Goal: Task Accomplishment & Management: Manage account settings

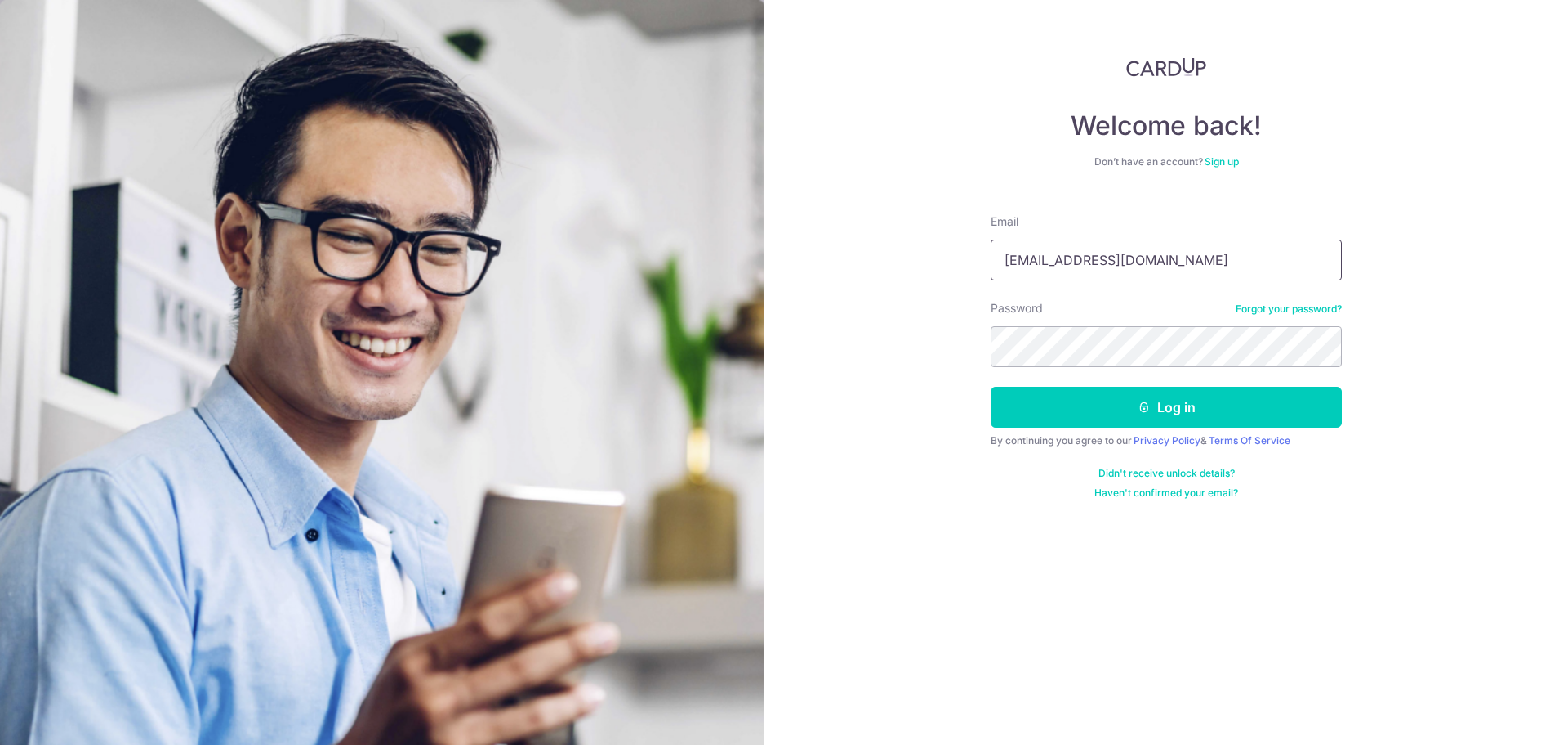
click at [1155, 258] on input "drshahul14@gmail.com" at bounding box center [1166, 260] width 351 height 41
type input "rochordental@gmail.com"
click at [1154, 410] on button "Log in" at bounding box center [1166, 406] width 351 height 41
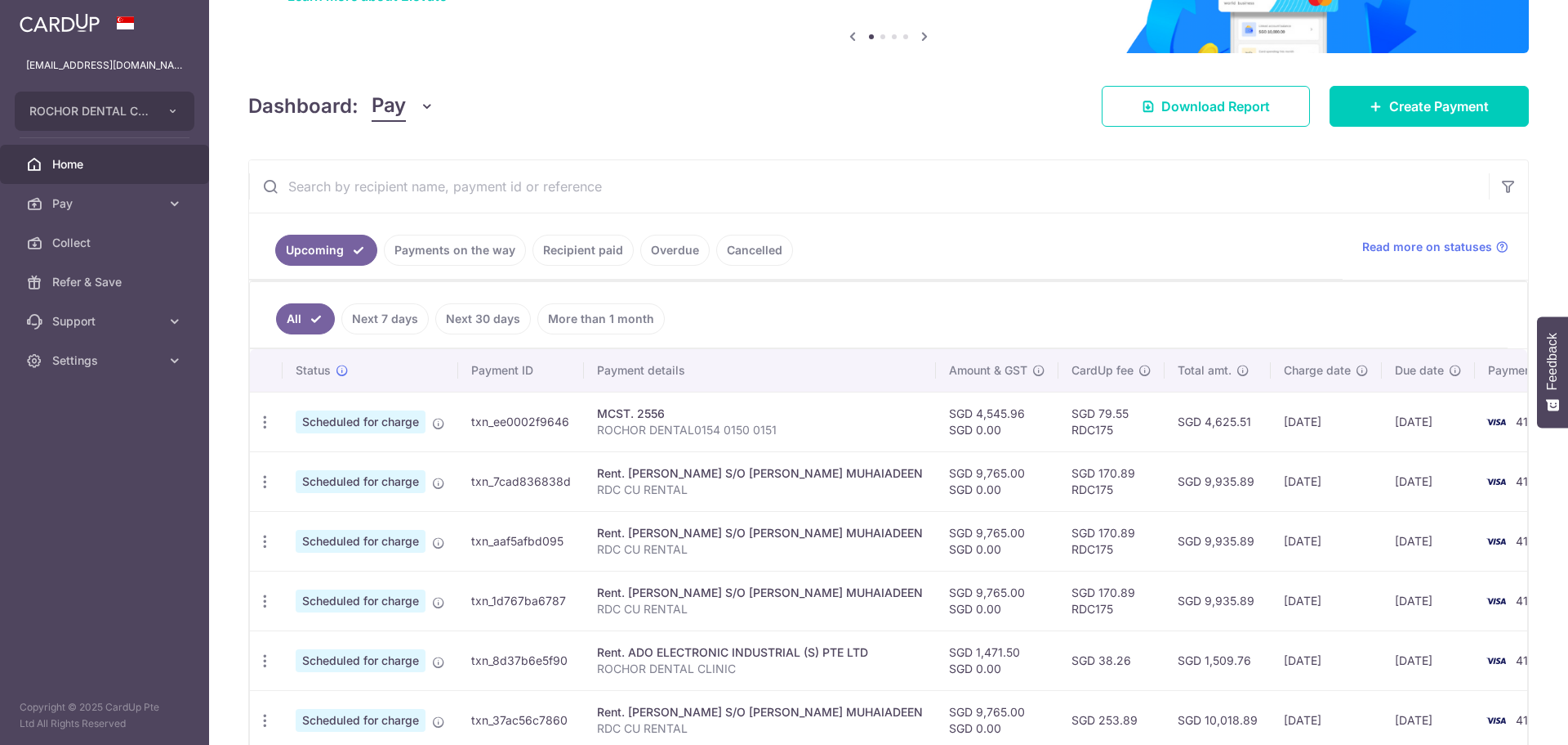
scroll to position [163, 0]
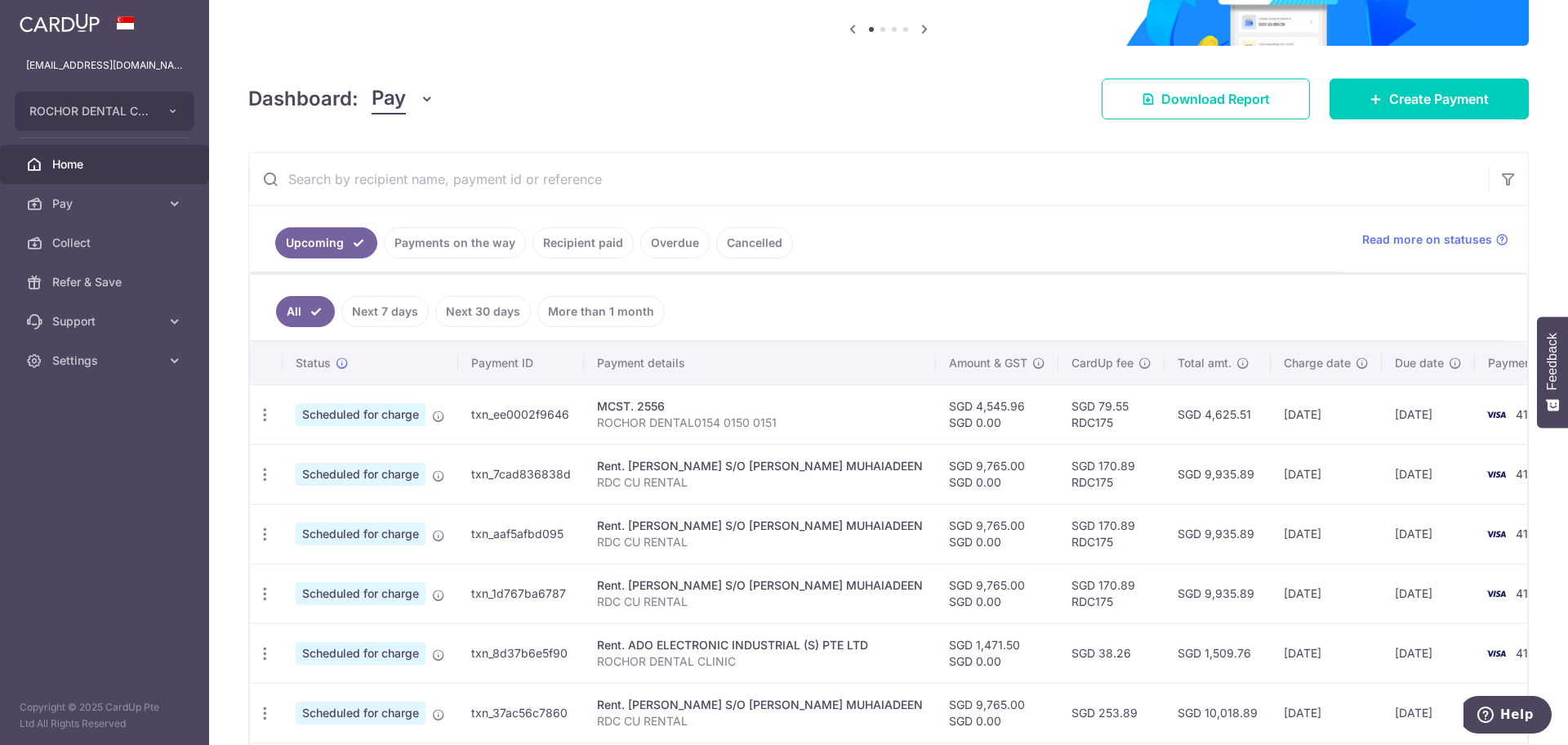
click at [561, 244] on link "Recipient paid" at bounding box center [583, 243] width 101 height 31
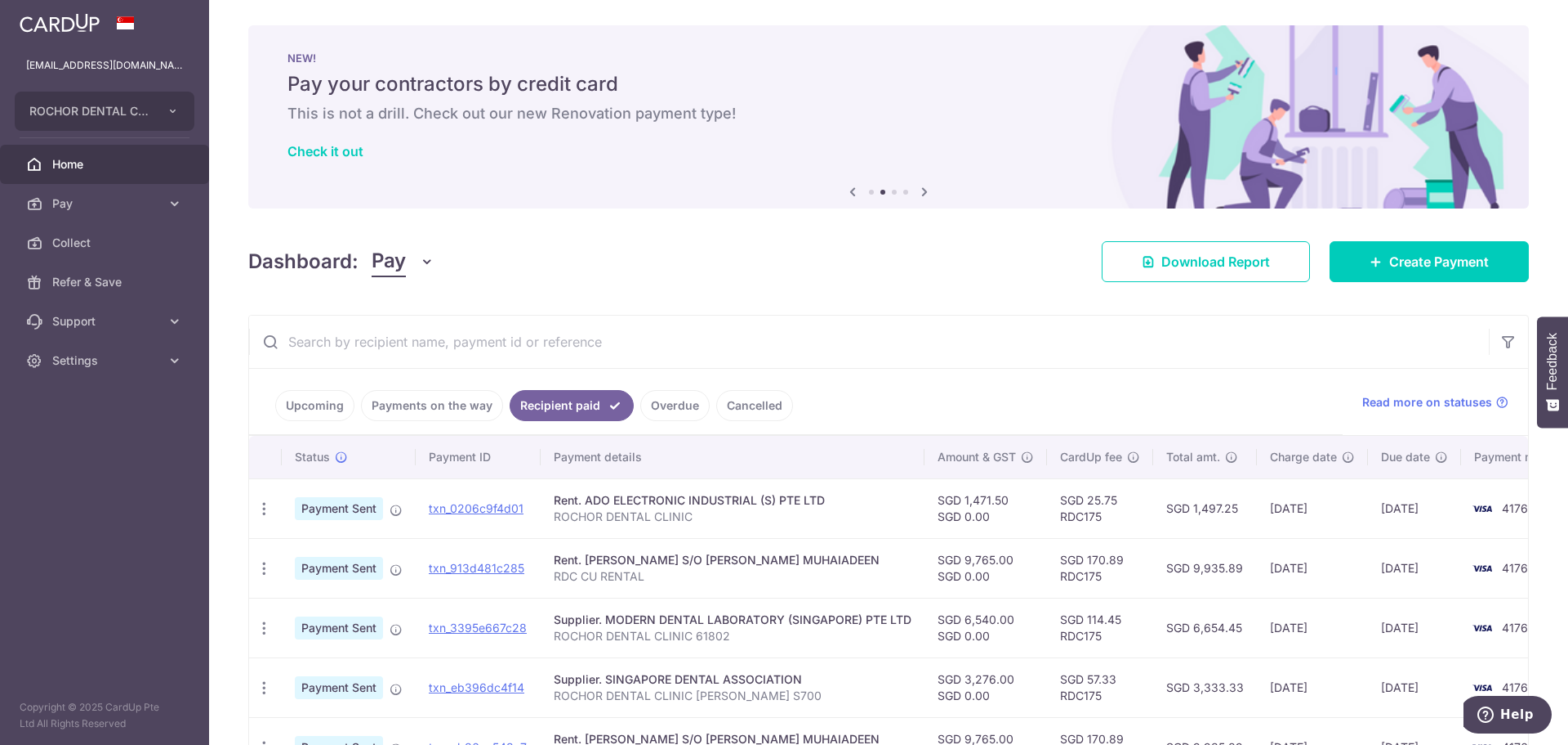
scroll to position [0, 0]
click at [175, 356] on icon at bounding box center [175, 361] width 17 height 17
click at [78, 431] on span "Logout" at bounding box center [106, 439] width 108 height 17
